Goal: Transaction & Acquisition: Purchase product/service

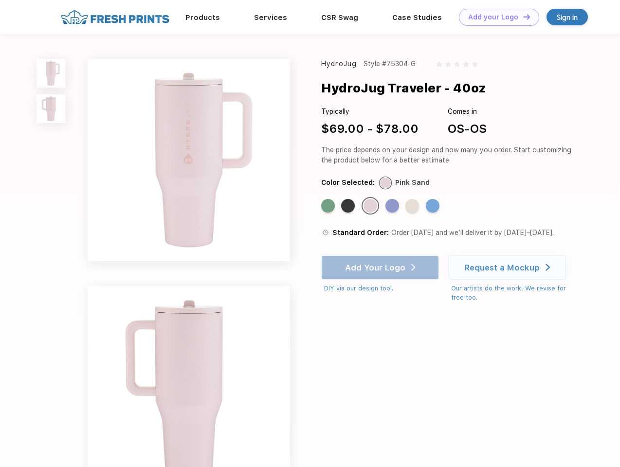
click at [495, 17] on link "Add your Logo Design Tool" at bounding box center [499, 17] width 80 height 17
click at [0, 0] on div "Design Tool" at bounding box center [0, 0] width 0 height 0
click at [522, 17] on link "Add your Logo Design Tool" at bounding box center [499, 17] width 80 height 17
click at [51, 73] on img at bounding box center [51, 73] width 29 height 29
click at [51, 109] on img at bounding box center [51, 108] width 29 height 29
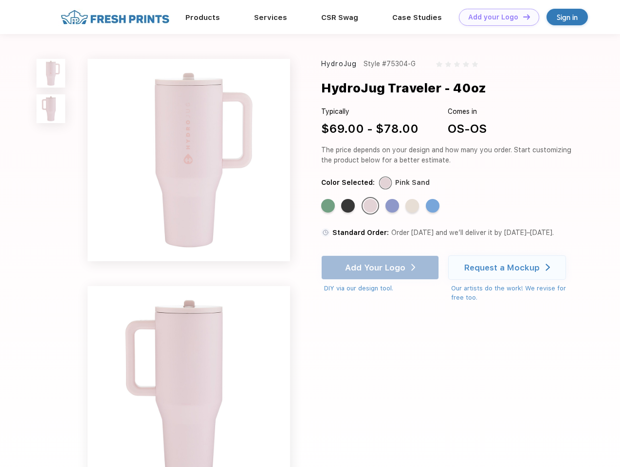
click at [329, 206] on div "Standard Color" at bounding box center [328, 206] width 14 height 14
click at [349, 206] on div "Standard Color" at bounding box center [348, 206] width 14 height 14
click at [371, 206] on div "Standard Color" at bounding box center [371, 206] width 14 height 14
click at [393, 206] on div "Standard Color" at bounding box center [392, 206] width 14 height 14
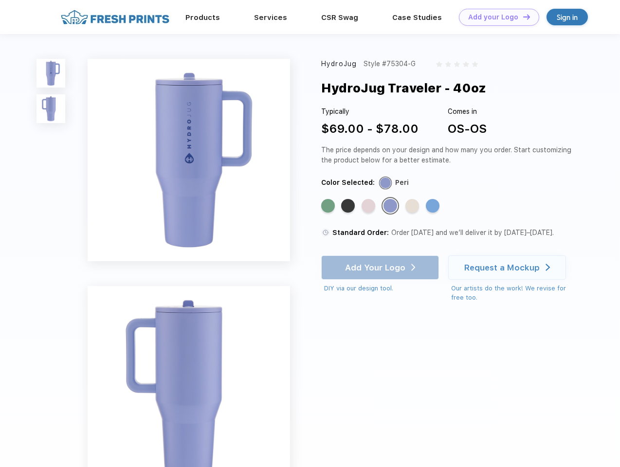
click at [413, 206] on div "Standard Color" at bounding box center [412, 206] width 14 height 14
